Goal: Transaction & Acquisition: Purchase product/service

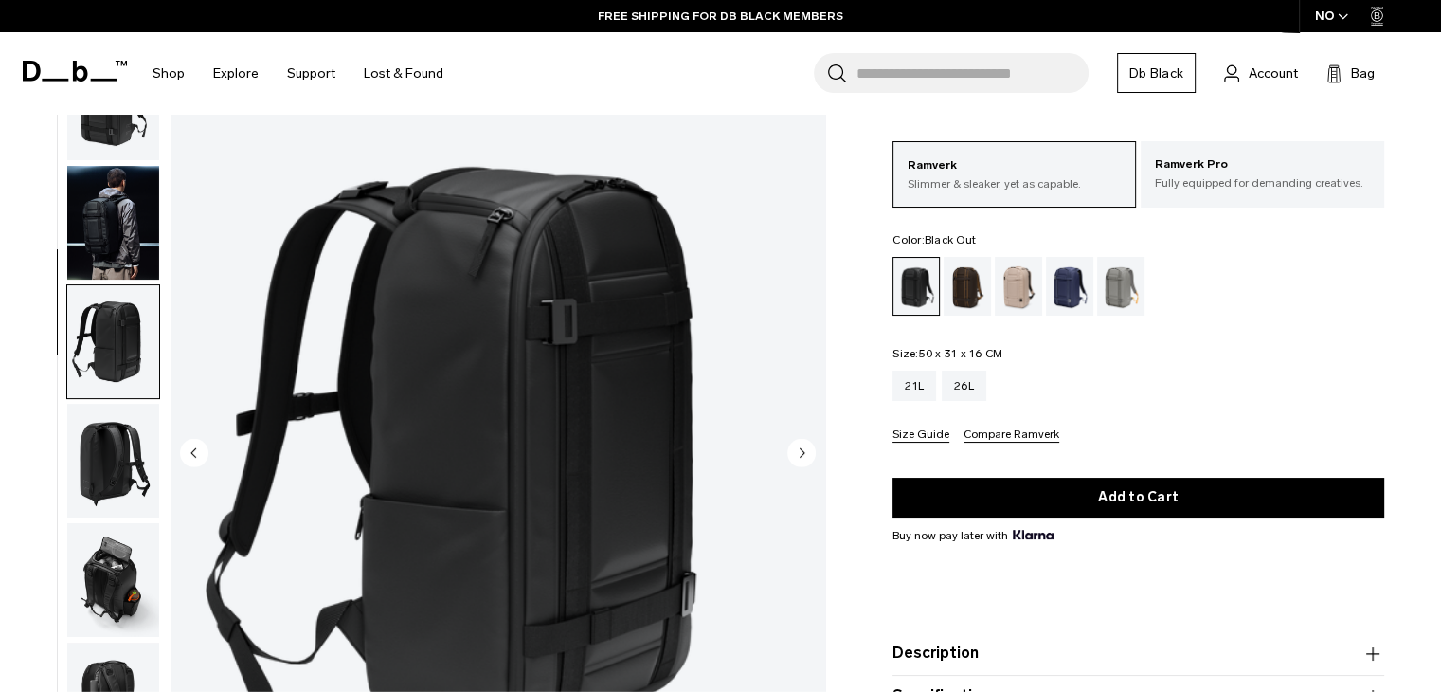
scroll to position [81, 0]
click at [139, 183] on img "button" at bounding box center [113, 224] width 92 height 114
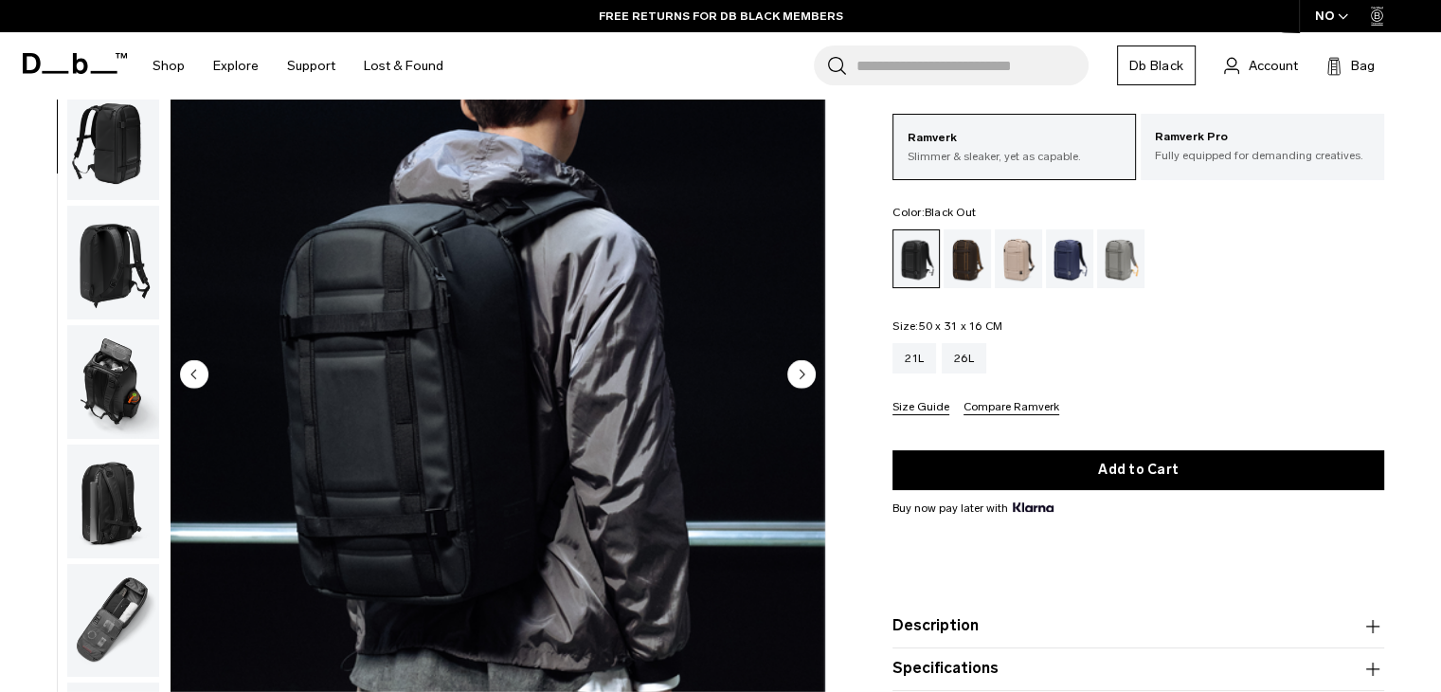
scroll to position [159, 0]
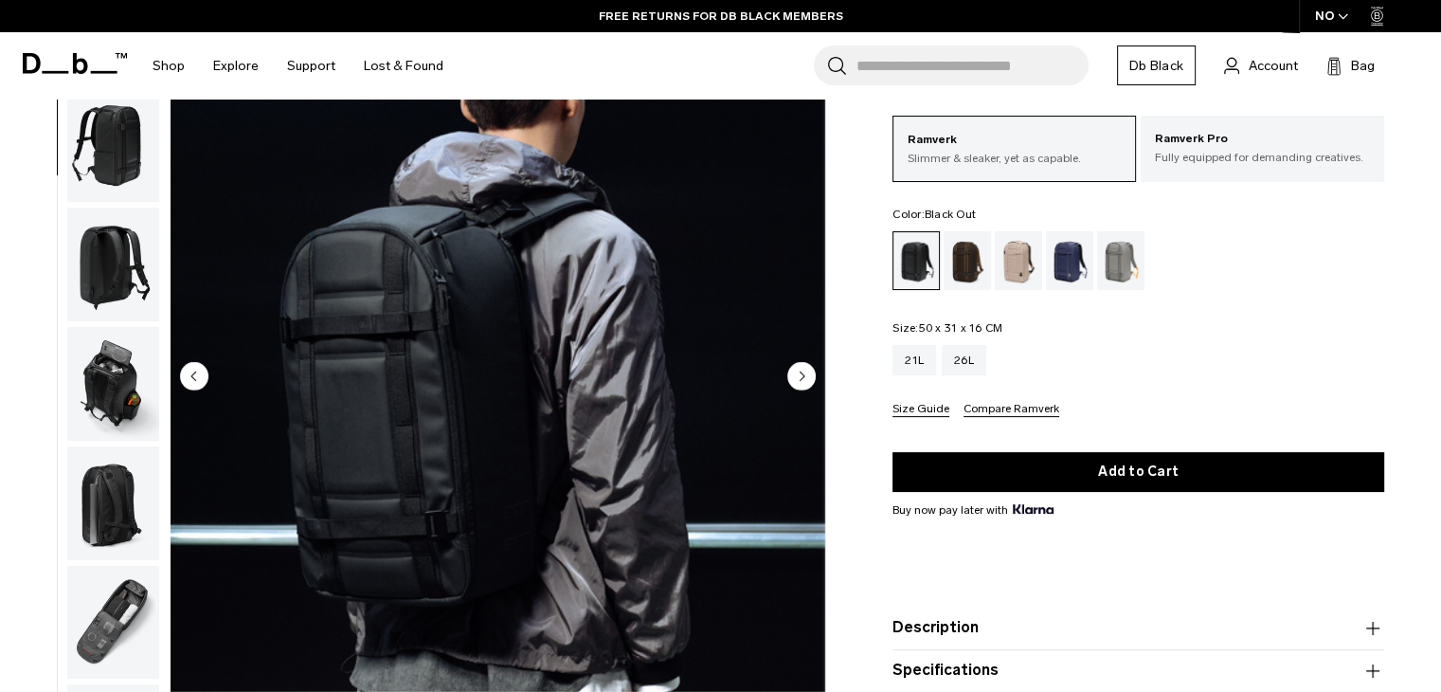
click at [117, 392] on img "button" at bounding box center [113, 384] width 92 height 114
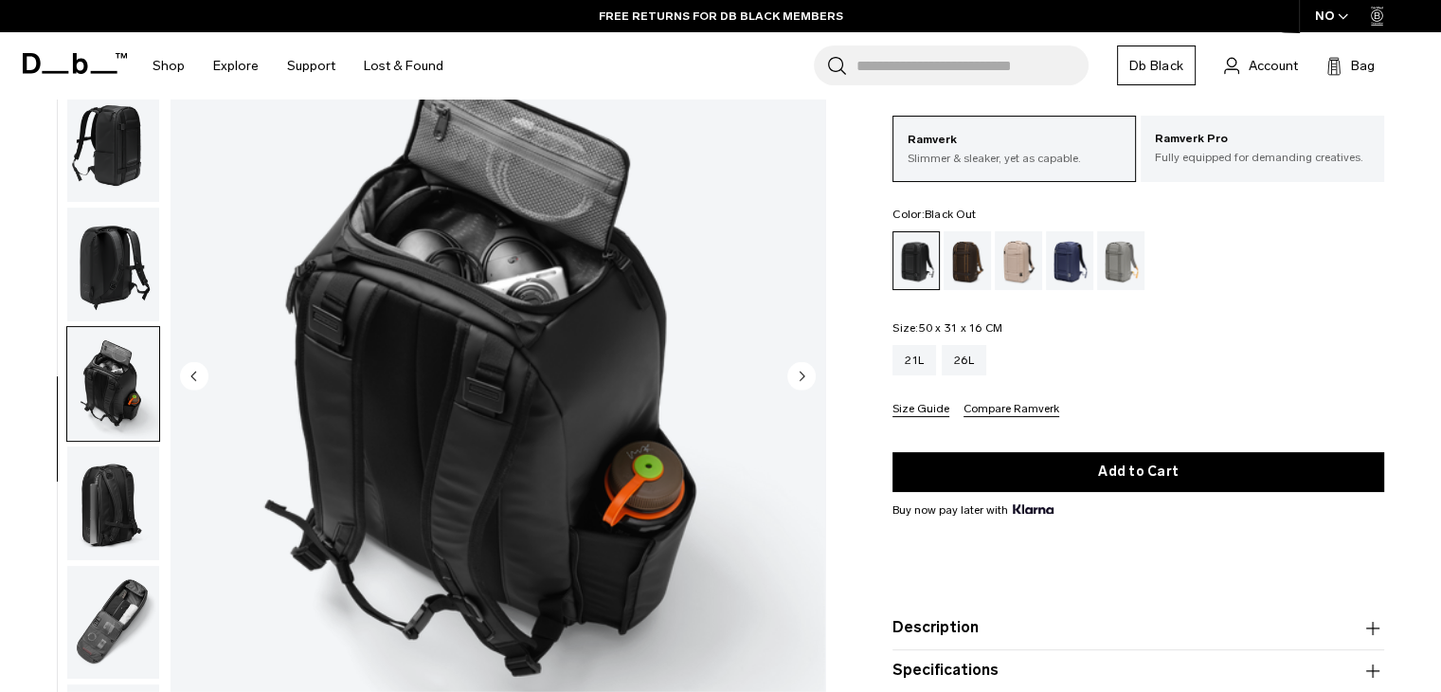
scroll to position [133, 0]
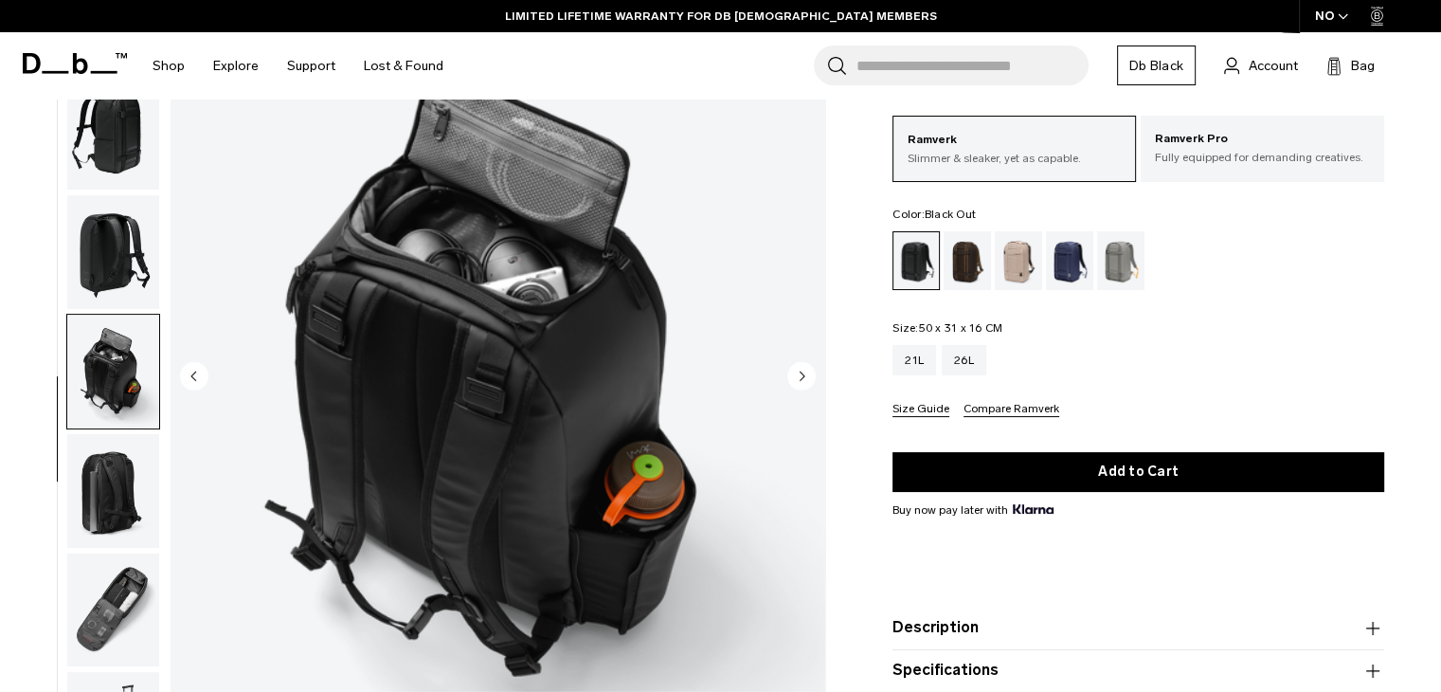
click at [114, 492] on img "button" at bounding box center [113, 491] width 92 height 114
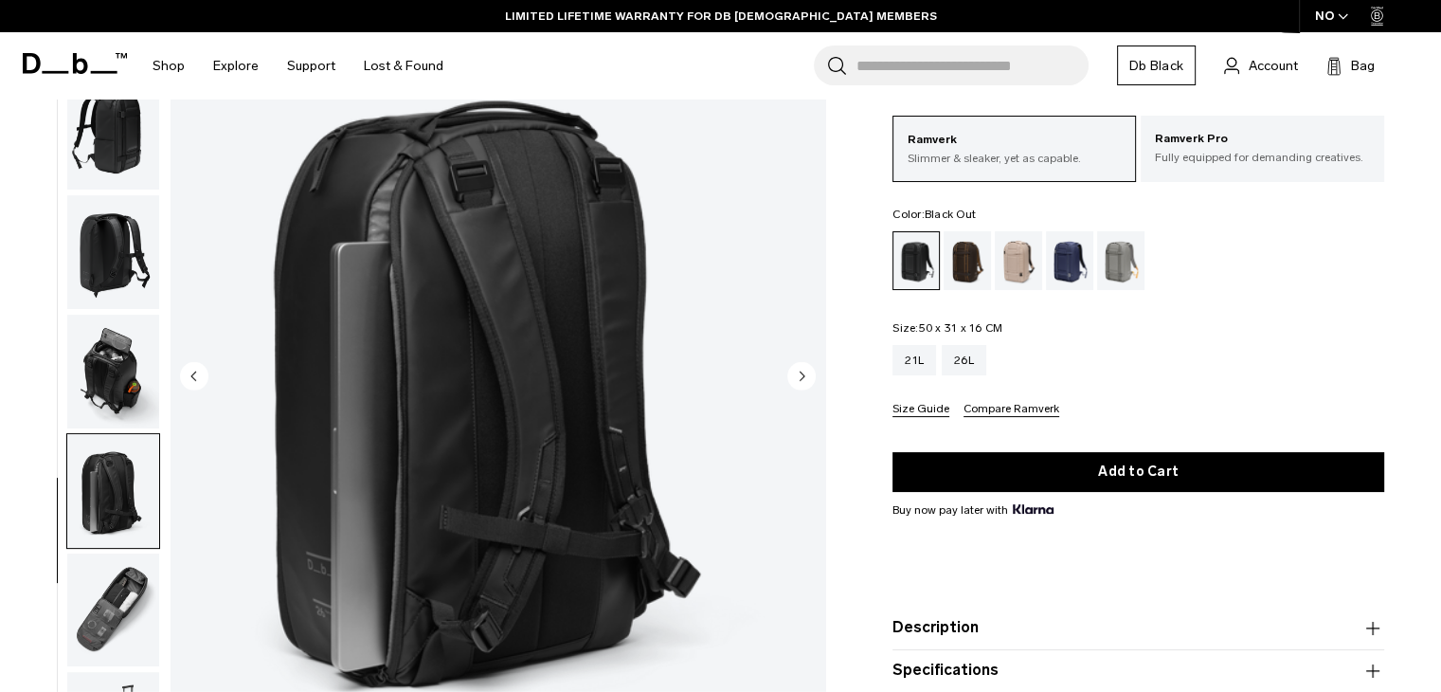
click at [104, 603] on img "button" at bounding box center [113, 610] width 92 height 114
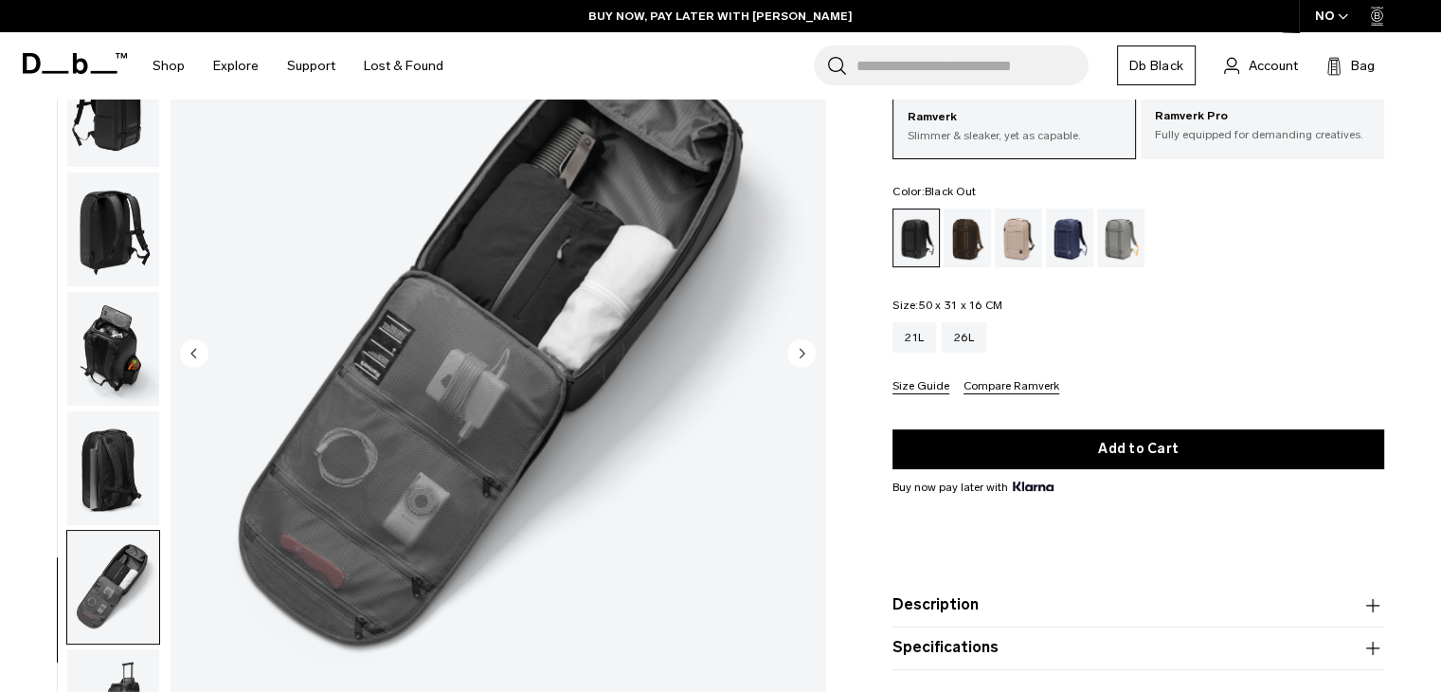
scroll to position [0, 0]
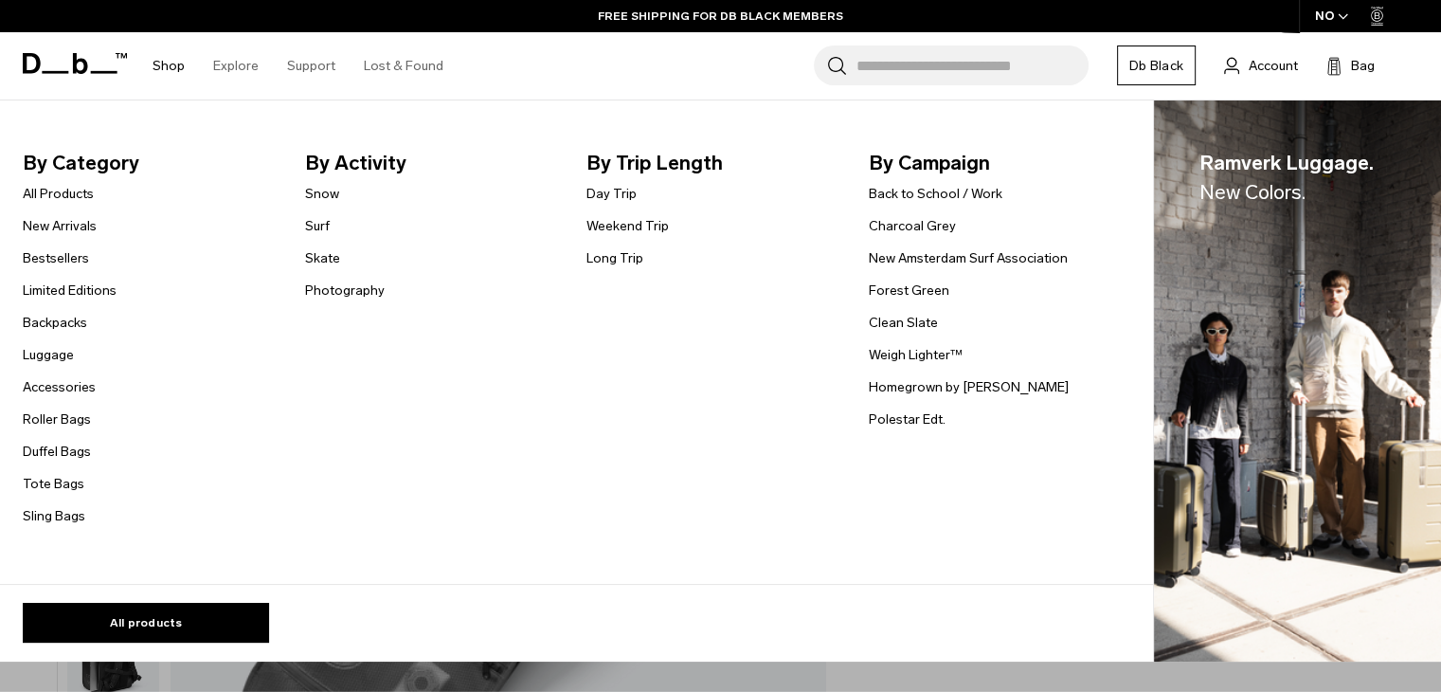
click at [31, 367] on ul "All Products New Arrivals Bestsellers Limited Editions Backpacks Luggage" at bounding box center [70, 354] width 94 height 345
click at [51, 354] on link "Luggage" at bounding box center [48, 355] width 51 height 20
